Goal: Use online tool/utility: Use online tool/utility

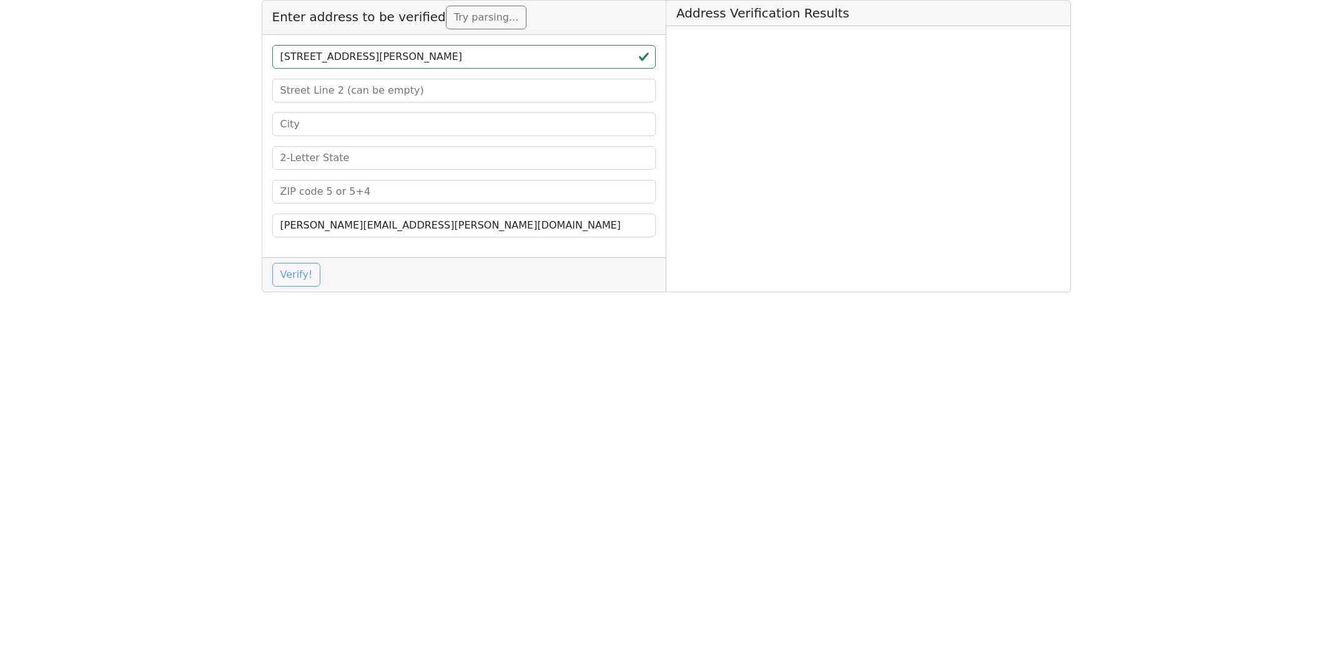
click at [453, 57] on input "[STREET_ADDRESS][PERSON_NAME]" at bounding box center [464, 57] width 384 height 24
type input "[STREET_ADDRESS][PERSON_NAME]"
click at [292, 197] on input at bounding box center [464, 192] width 384 height 24
paste input "90027"
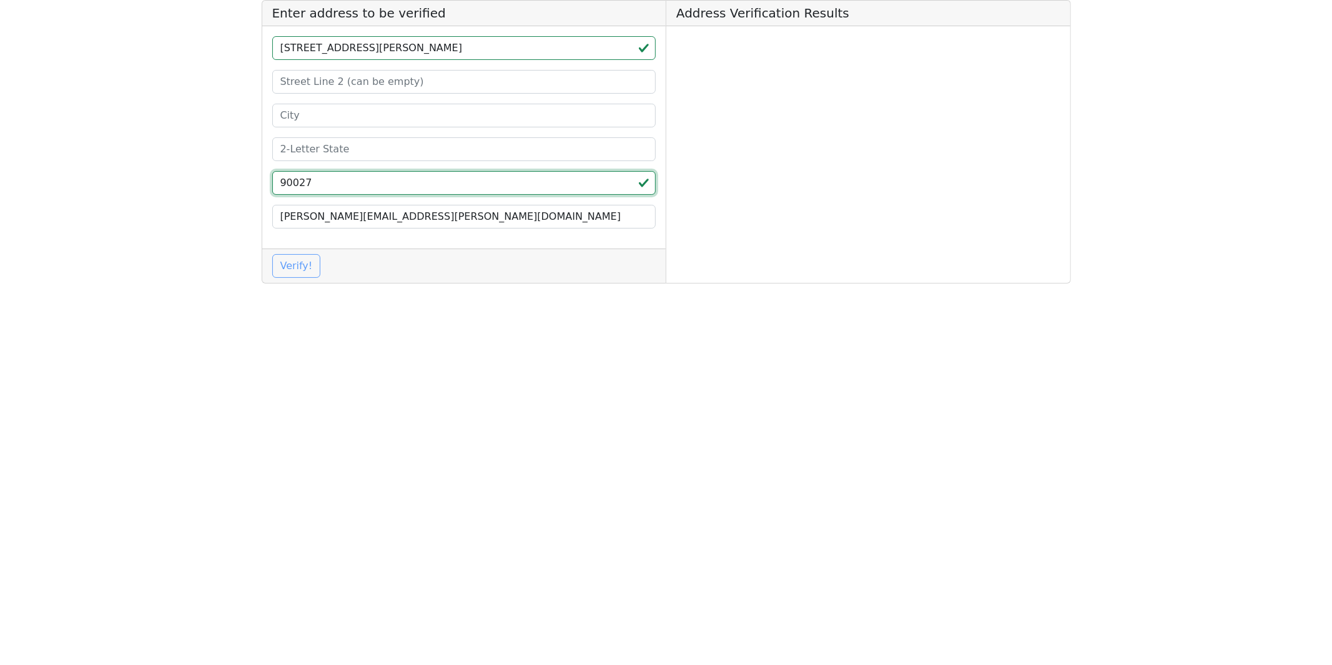
type input "90027"
click at [434, 49] on input "[STREET_ADDRESS][PERSON_NAME]" at bounding box center [464, 48] width 384 height 24
type input "[STREET_ADDRESS][PERSON_NAME]"
click at [328, 122] on input at bounding box center [464, 116] width 384 height 24
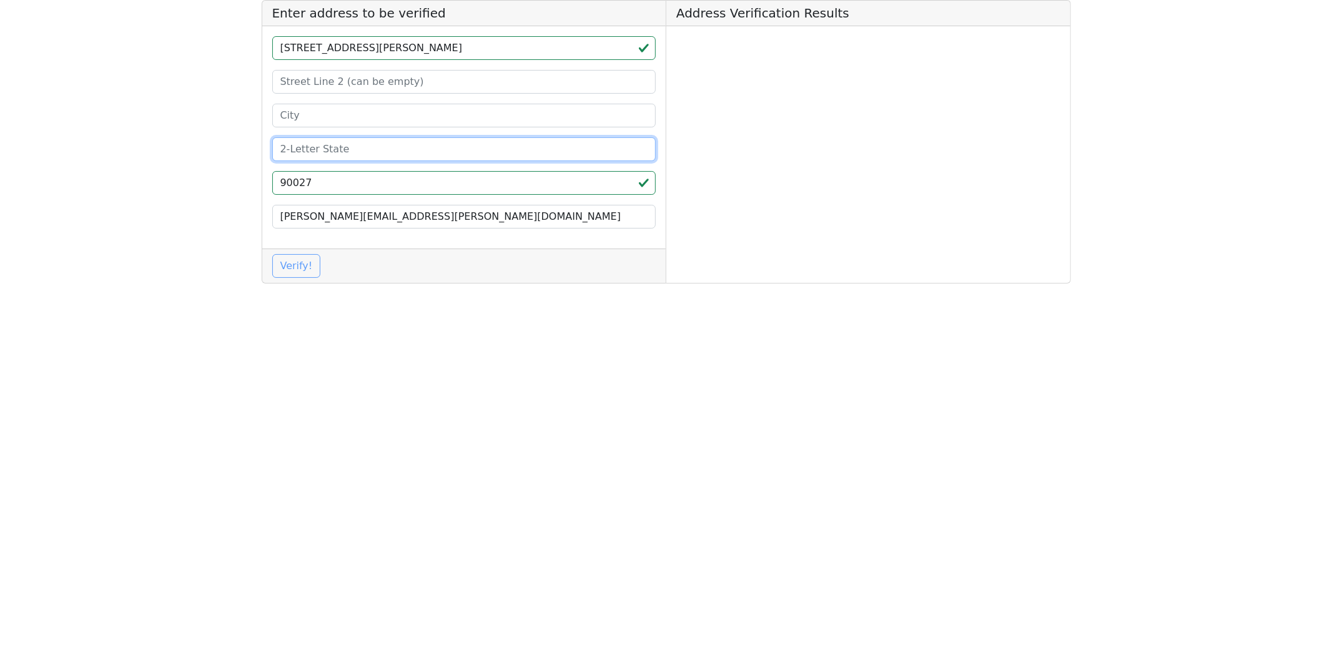
click at [322, 149] on input at bounding box center [464, 149] width 384 height 24
paste input "CA"
type input "CA"
click at [403, 50] on input "[STREET_ADDRESS][PERSON_NAME]" at bounding box center [464, 48] width 384 height 24
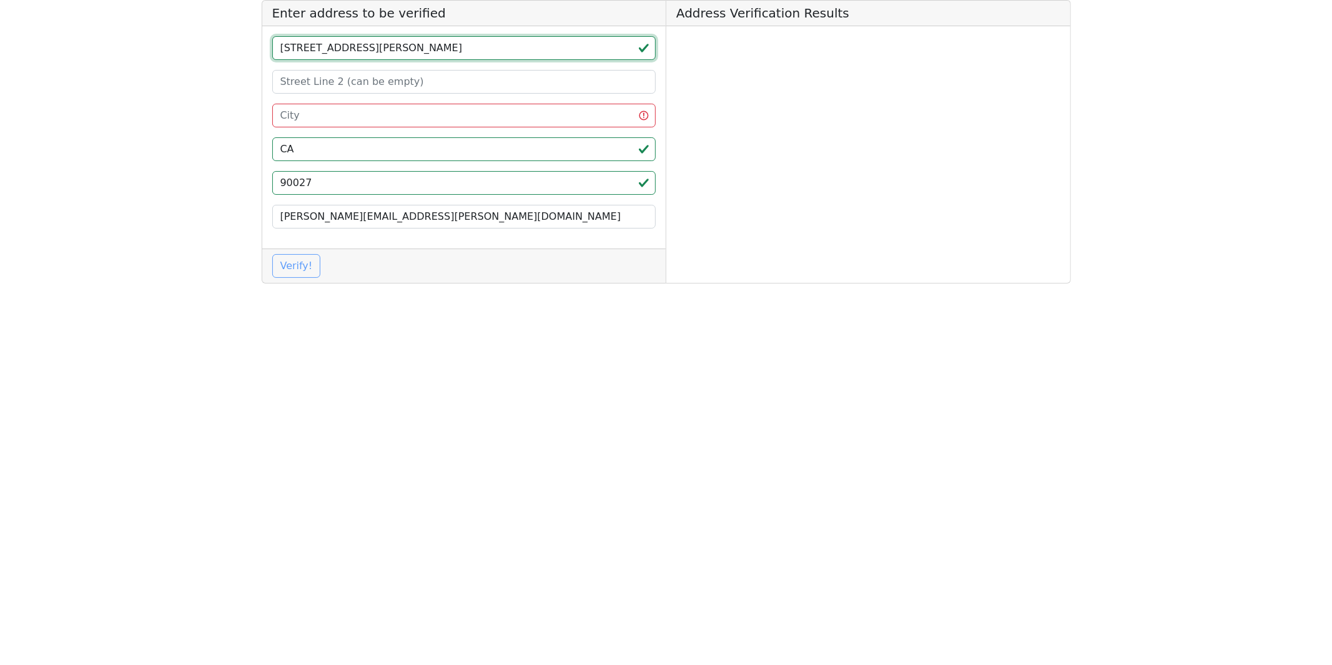
click at [363, 52] on input "[STREET_ADDRESS][PERSON_NAME]" at bounding box center [464, 48] width 384 height 24
click at [364, 52] on input "[STREET_ADDRESS][PERSON_NAME]" at bounding box center [464, 48] width 384 height 24
click at [409, 48] on input "[STREET_ADDRESS][PERSON_NAME]" at bounding box center [464, 48] width 384 height 24
type input "[STREET_ADDRESS][PERSON_NAME]"
click at [310, 113] on input at bounding box center [464, 116] width 384 height 24
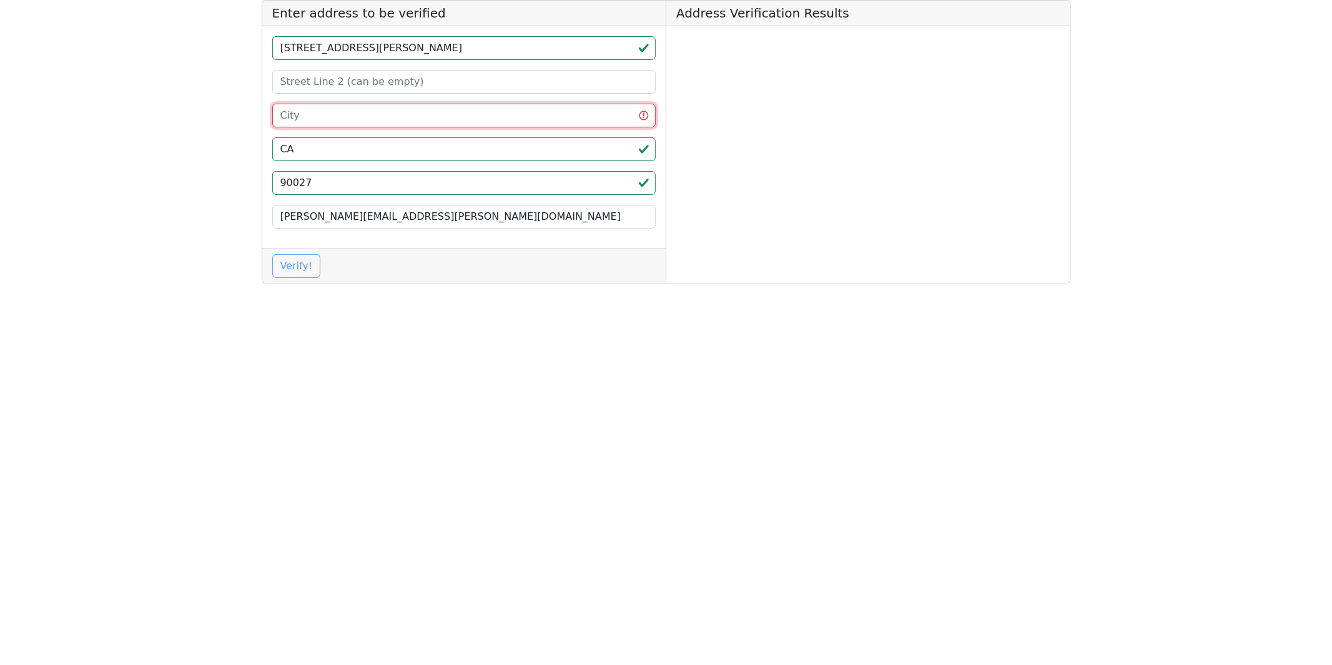
paste input "[GEOGRAPHIC_DATA]"
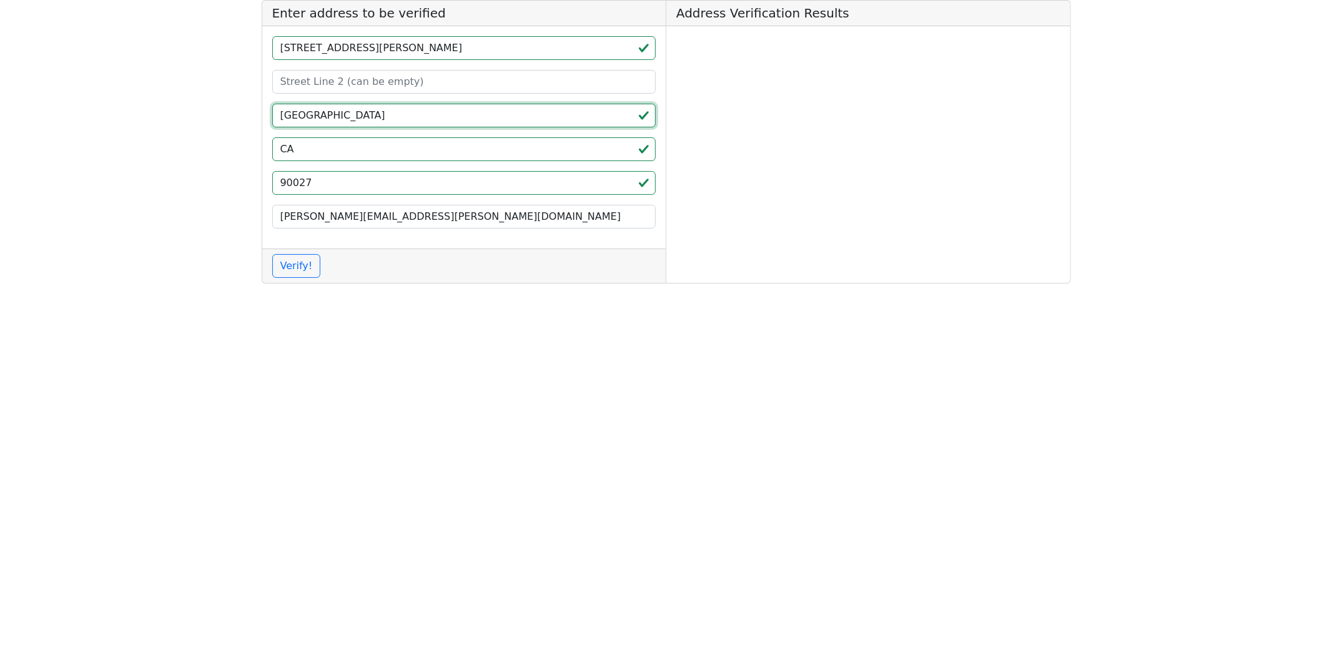
type input "[GEOGRAPHIC_DATA]"
drag, startPoint x: 388, startPoint y: 51, endPoint x: 389, endPoint y: 58, distance: 7.5
click at [388, 51] on input "[STREET_ADDRESS][PERSON_NAME]" at bounding box center [464, 48] width 384 height 24
type input "[STREET_ADDRESS][PERSON_NAME]"
click at [306, 266] on button "Verify!" at bounding box center [296, 266] width 49 height 24
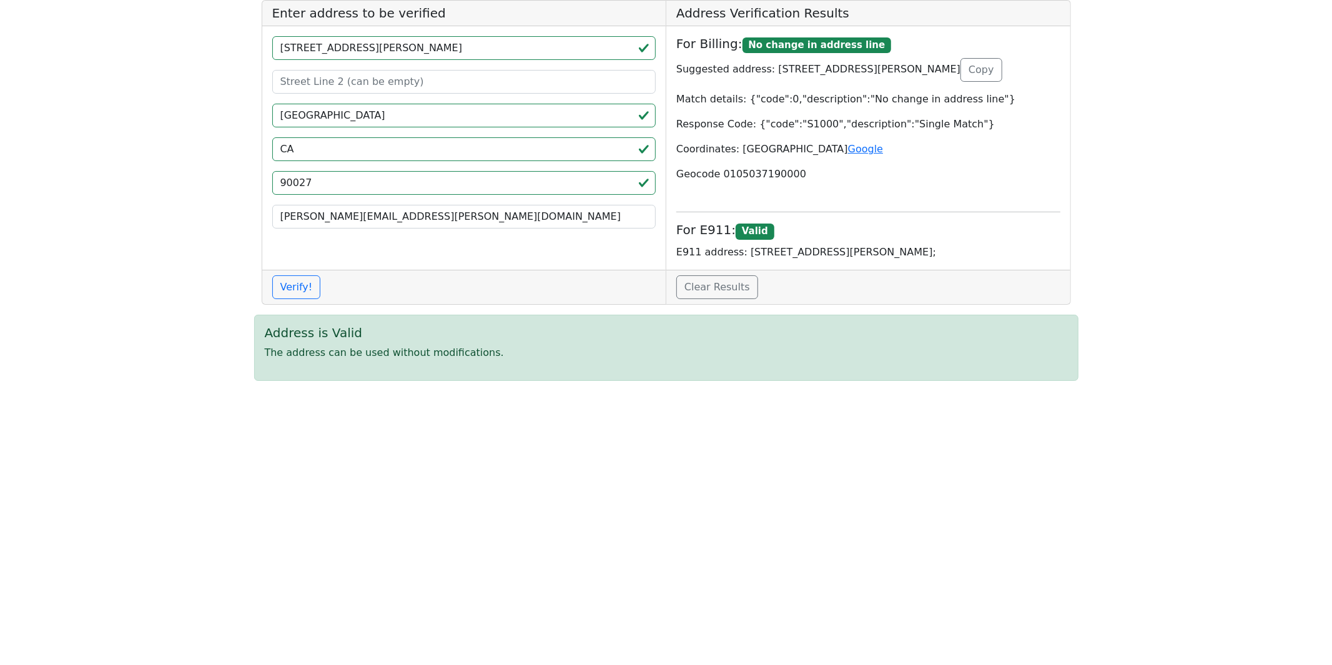
click at [749, 250] on p "E911 address: [STREET_ADDRESS][PERSON_NAME];" at bounding box center [868, 252] width 384 height 15
click at [913, 252] on p "E911 address: [STREET_ADDRESS][PERSON_NAME];" at bounding box center [868, 252] width 384 height 15
copy p "[STREET_ADDRESS][PERSON_NAME]"
click at [378, 187] on input "90027" at bounding box center [464, 183] width 384 height 24
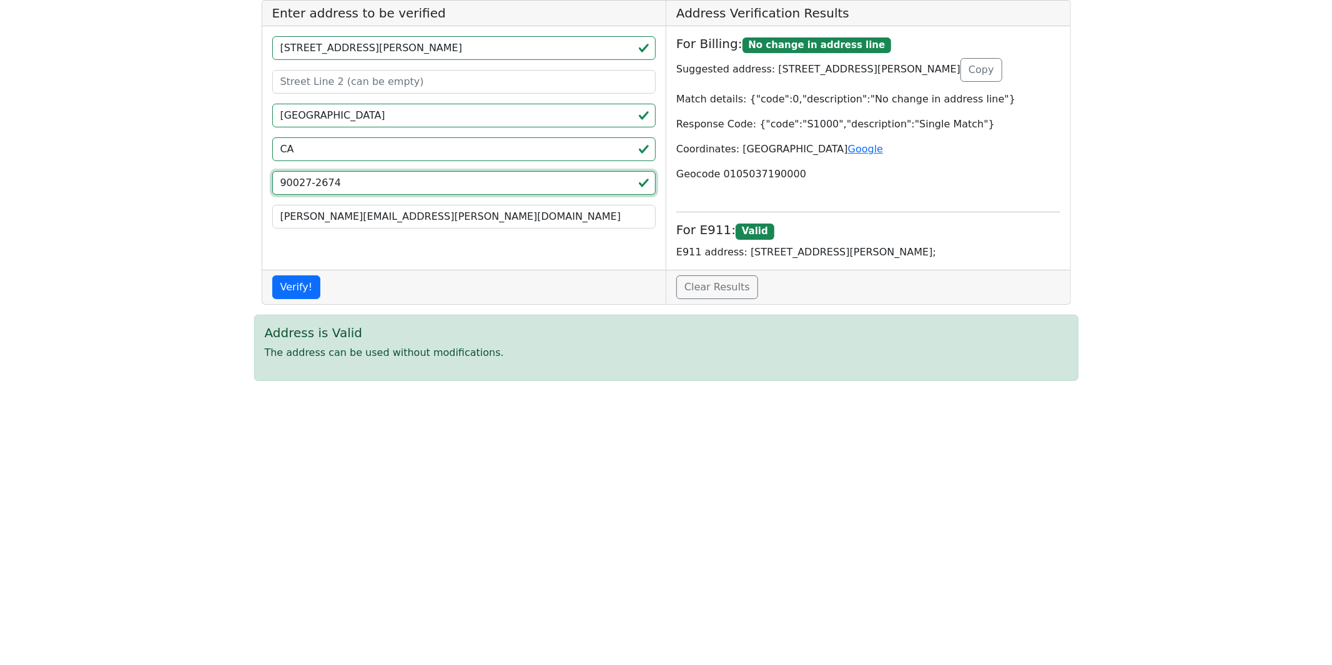
type input "90027-2674"
click at [308, 285] on button "Verify!" at bounding box center [296, 287] width 49 height 24
